Goal: Find specific fact

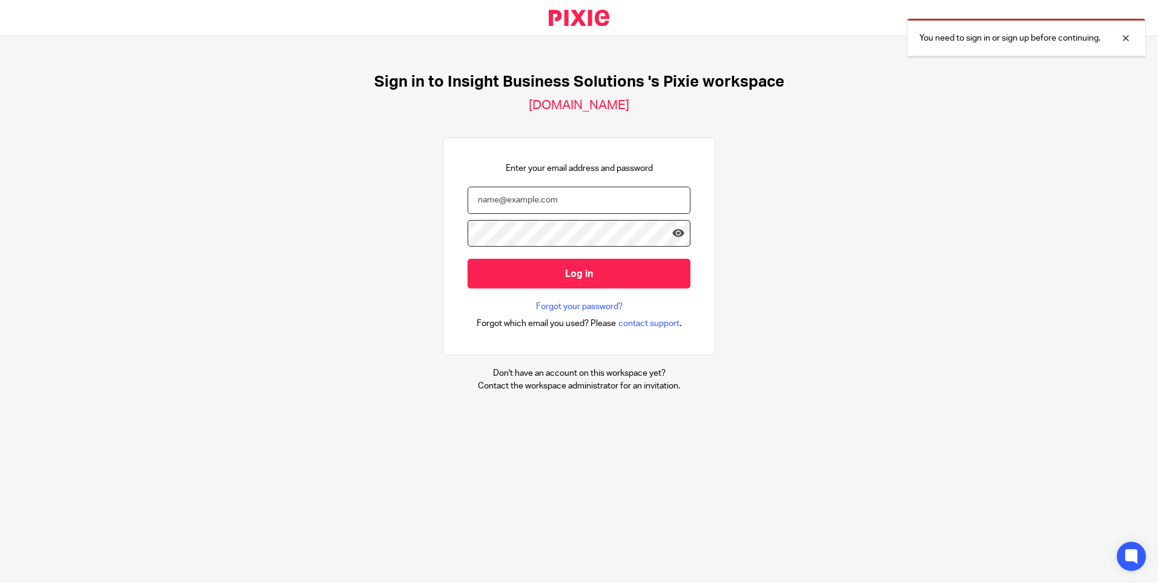
click at [549, 193] on input "email" at bounding box center [579, 200] width 223 height 27
type input "trae"
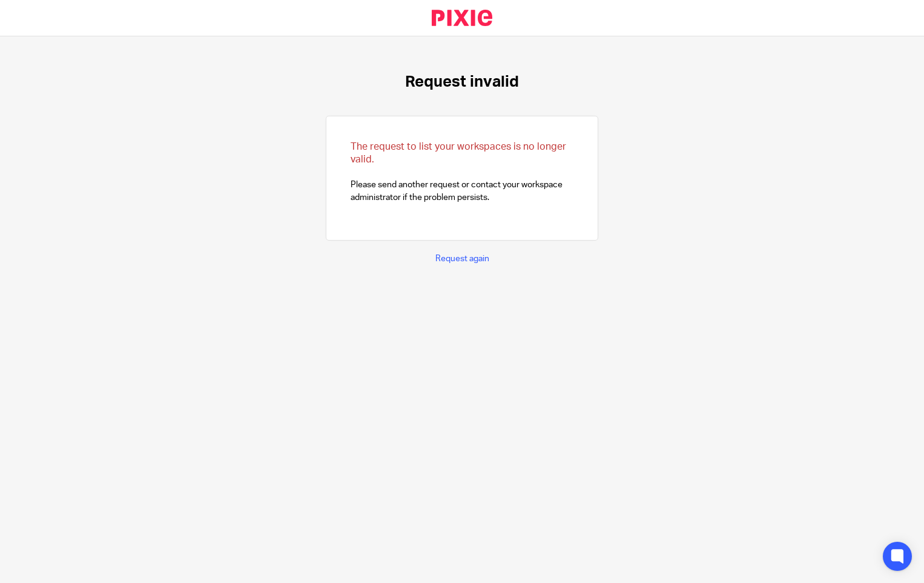
click at [445, 268] on div "Request invalid The request to list your workspaces is no longer valid. Please …" at bounding box center [462, 309] width 924 height 546
click at [451, 253] on p "Request again" at bounding box center [462, 259] width 54 height 12
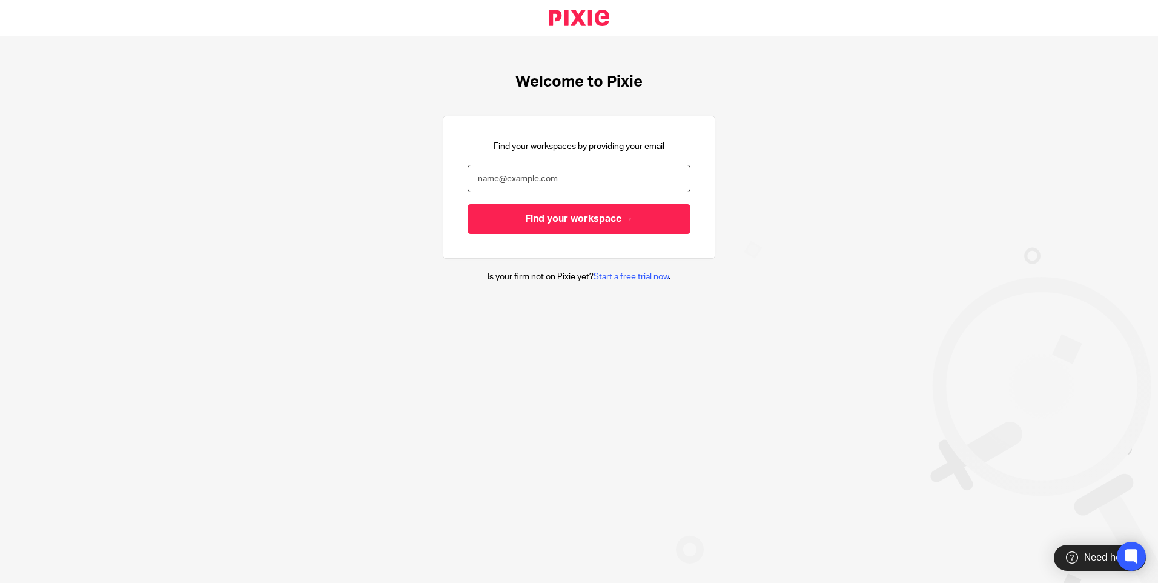
click at [567, 169] on input "email" at bounding box center [579, 178] width 223 height 27
type input "[PERSON_NAME][EMAIL_ADDRESS][DOMAIN_NAME]"
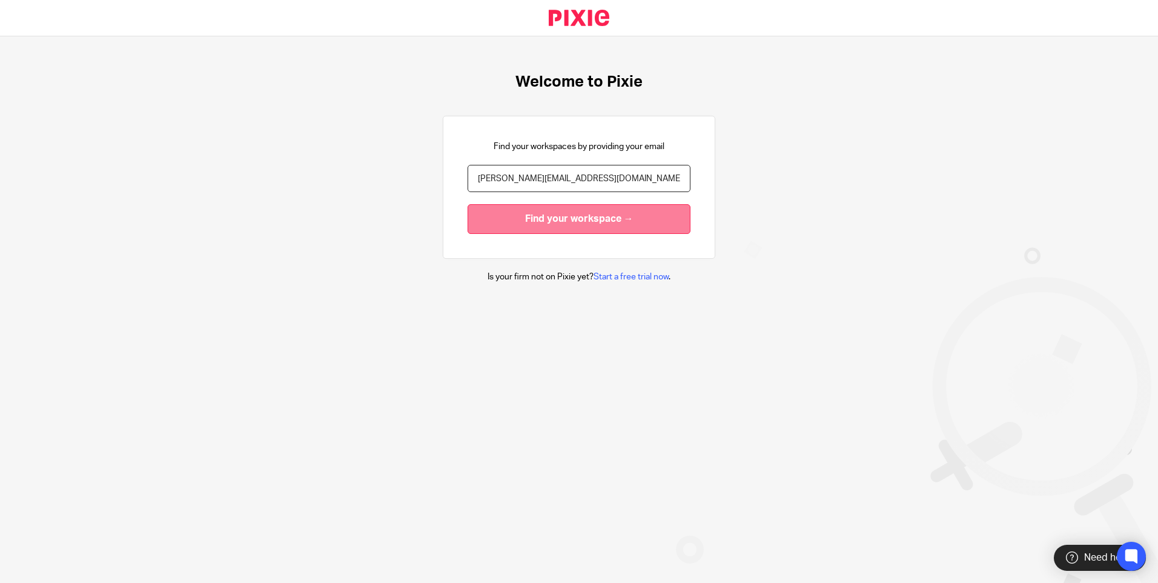
drag, startPoint x: 561, startPoint y: 225, endPoint x: 562, endPoint y: 208, distance: 17.0
click at [561, 224] on input "Find your workspace →" at bounding box center [579, 219] width 223 height 30
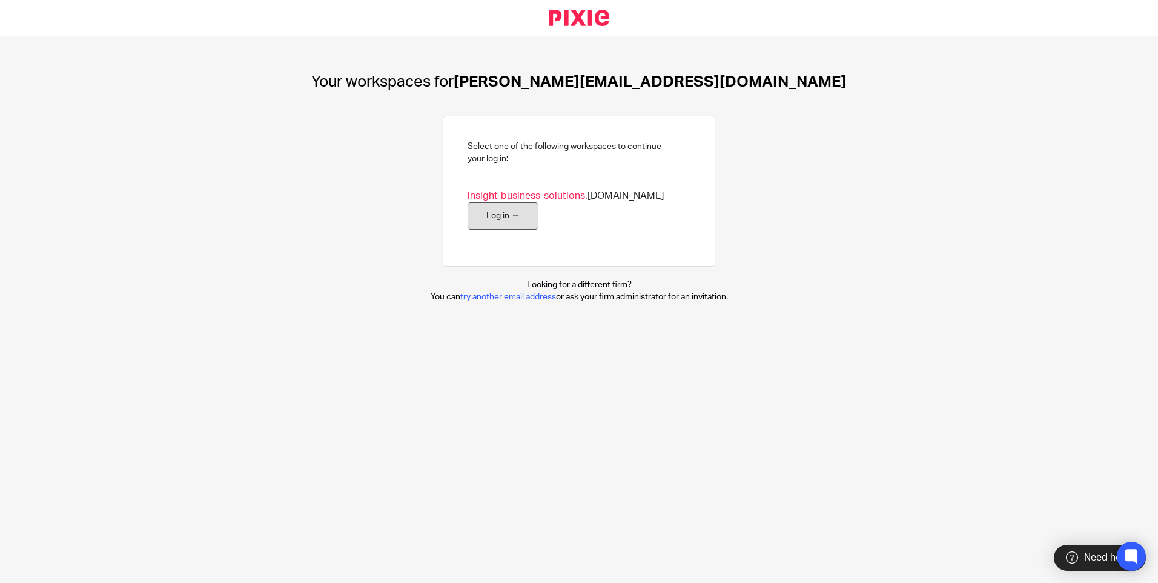
click at [492, 214] on link "Log in →" at bounding box center [503, 215] width 71 height 27
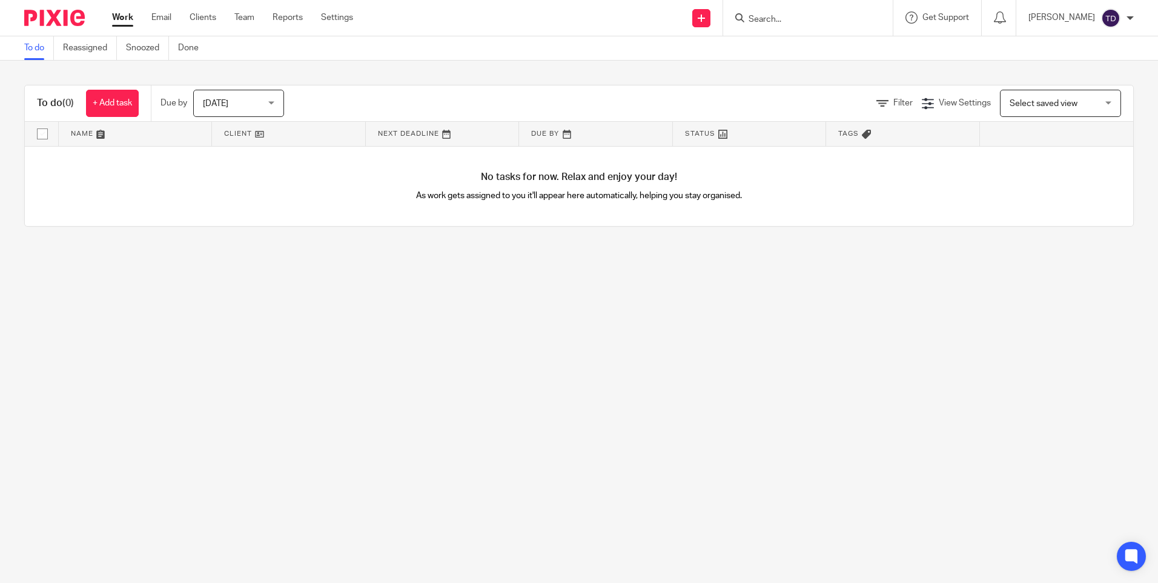
click at [807, 15] on input "Search" at bounding box center [801, 20] width 109 height 11
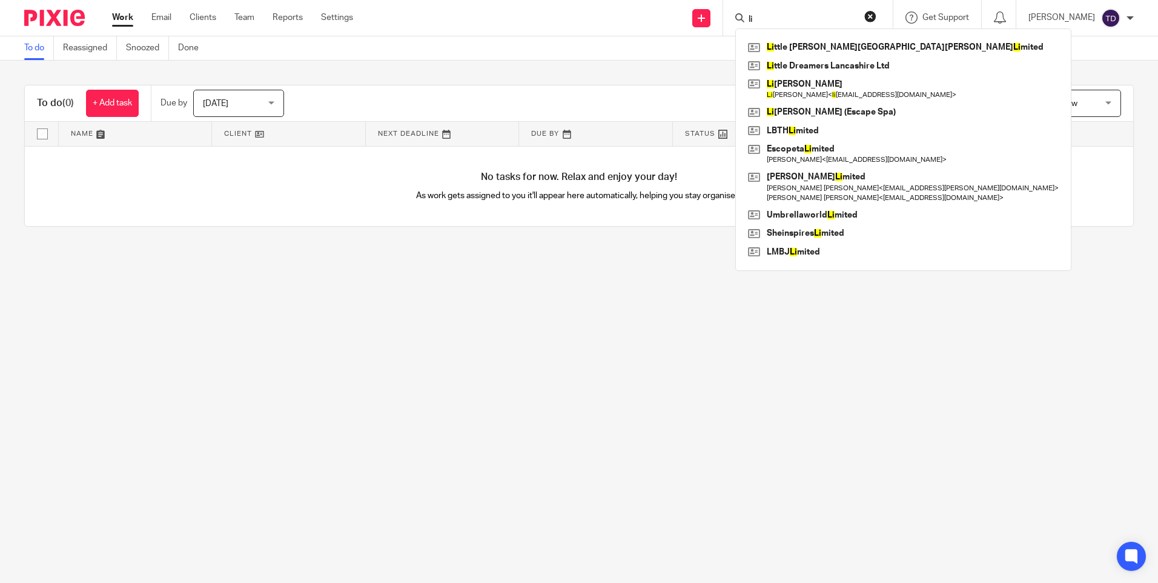
type input "l"
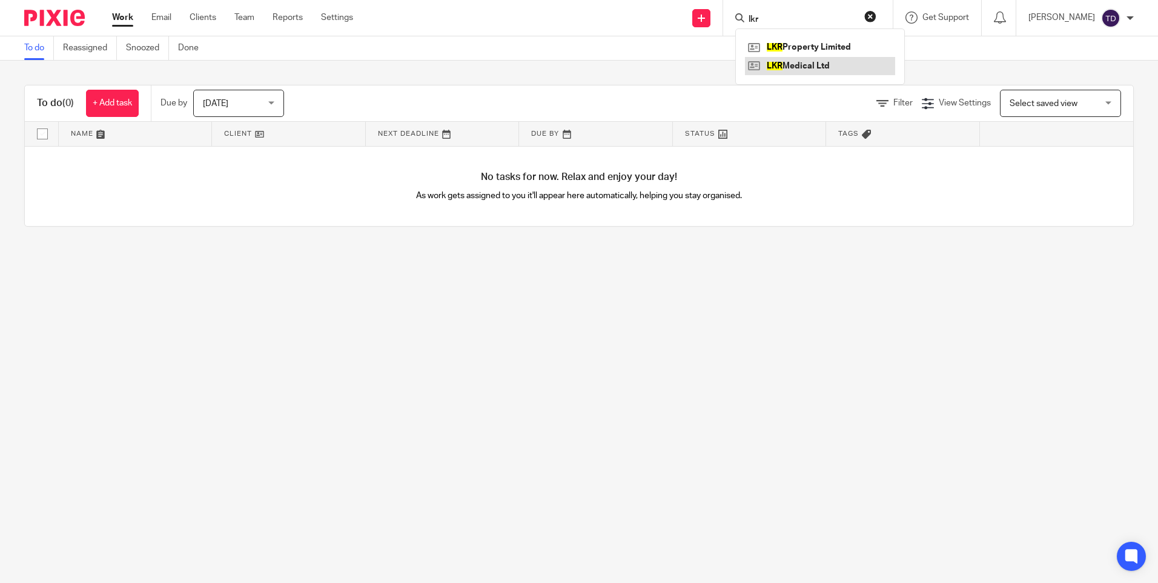
type input "lkr"
click at [804, 70] on link at bounding box center [820, 66] width 150 height 18
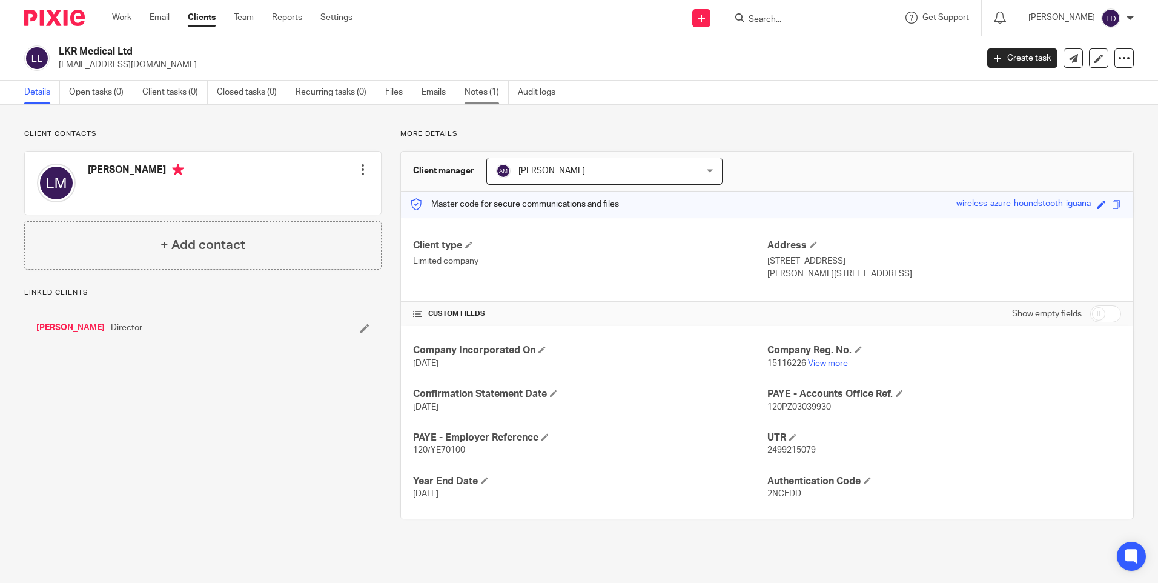
click at [469, 97] on link "Notes (1)" at bounding box center [487, 93] width 44 height 24
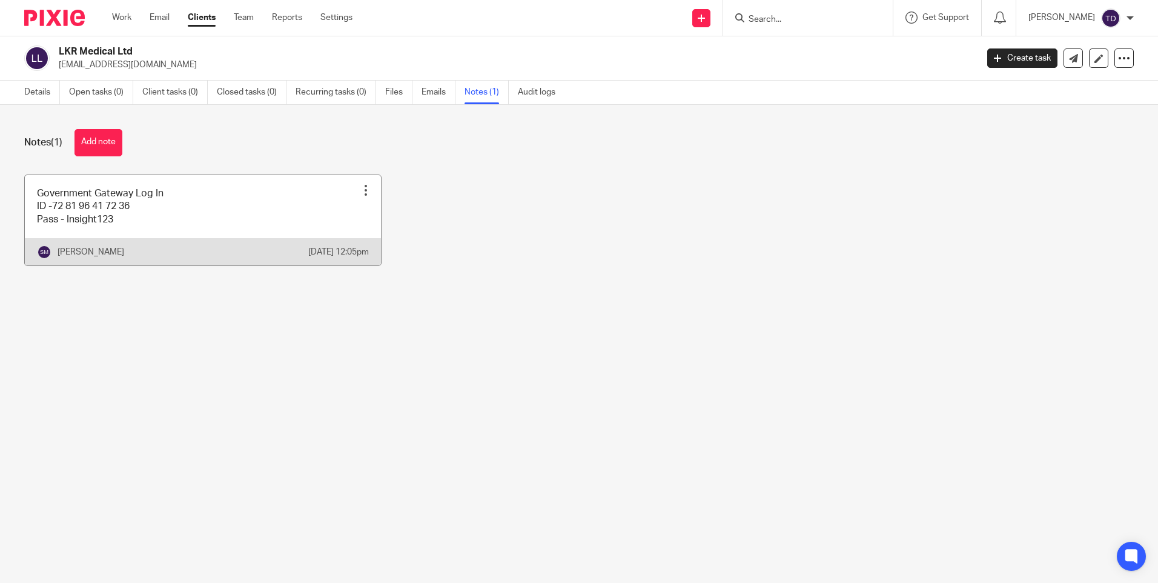
click at [171, 237] on link at bounding box center [203, 220] width 356 height 90
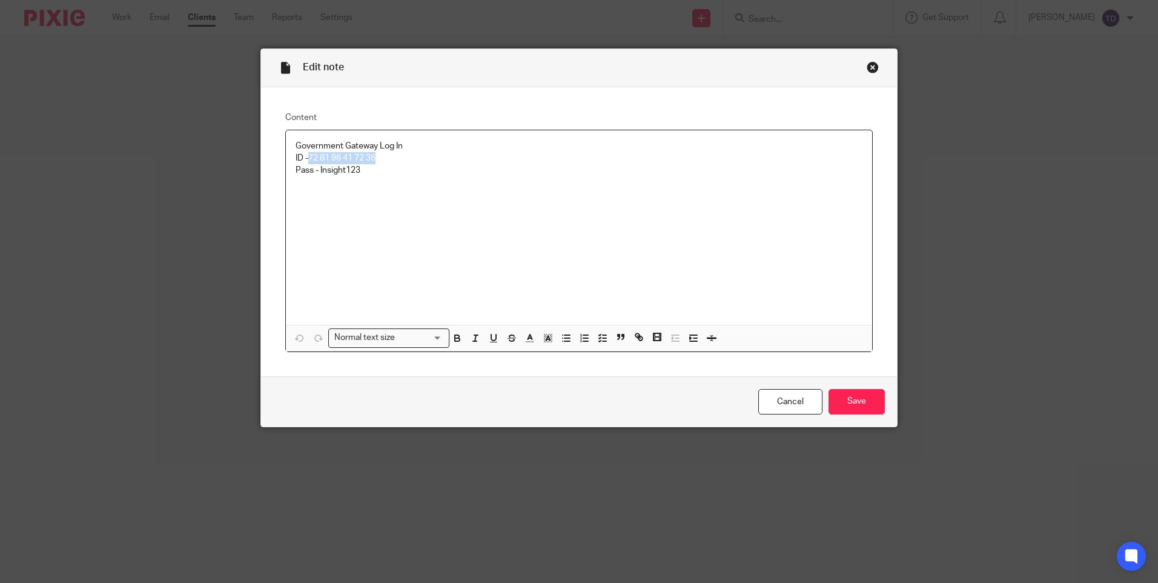
drag, startPoint x: 304, startPoint y: 153, endPoint x: 374, endPoint y: 155, distance: 70.3
click at [374, 155] on p "ID -72 81 96 41 72 36" at bounding box center [579, 158] width 567 height 12
copy p "72 81 96 41 72 36"
click at [779, 404] on link "Cancel" at bounding box center [790, 402] width 64 height 26
